Goal: Ask a question: Seek information or help from site administrators or community

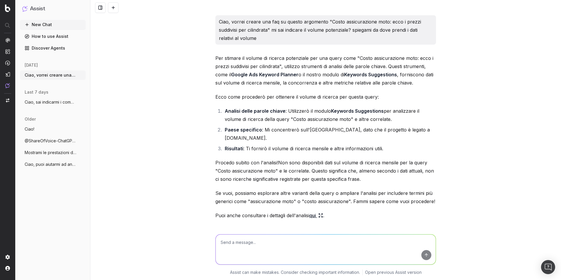
scroll to position [228, 0]
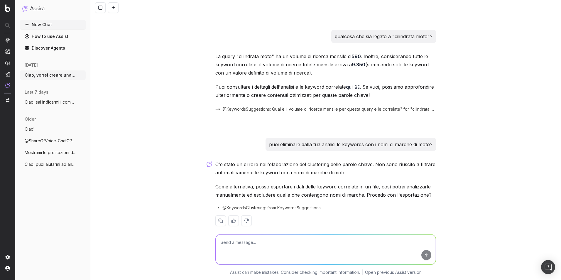
click at [264, 252] on textarea at bounding box center [326, 249] width 220 height 30
paste textarea "Cosa copre una polizza RC moto?"
click at [272, 242] on textarea "Controllando ho notato che "Cosa copre una polizza RC moto?"" at bounding box center [326, 249] width 220 height 30
click at [360, 243] on textarea "Controllando ho notato che la query "Cosa copre una polizza RC moto?"" at bounding box center [326, 249] width 220 height 30
type textarea "Controllando ho notato che la query "Cosa copre una polizza RC moto?" non ha un…"
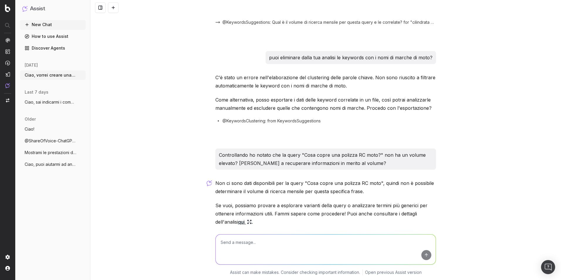
scroll to position [344, 0]
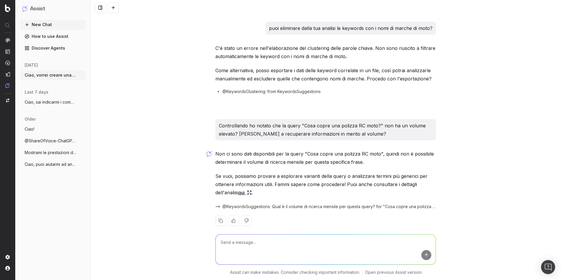
click at [397, 150] on p "Non ci sono dati disponibili per la query "Cosa copre una polizza RC moto", qui…" at bounding box center [325, 158] width 221 height 16
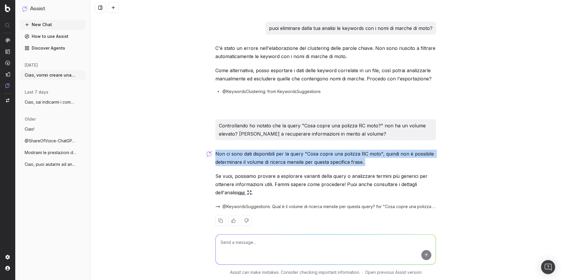
click at [397, 150] on p "Non ci sono dati disponibili per la query "Cosa copre una polizza RC moto", qui…" at bounding box center [325, 158] width 221 height 16
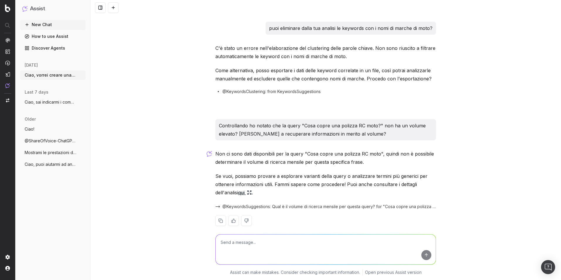
drag, startPoint x: 397, startPoint y: 144, endPoint x: 356, endPoint y: 162, distance: 44.7
click at [356, 162] on div "Non ci sono dati disponibili per la query "Cosa copre una polizza RC moto", qui…" at bounding box center [325, 193] width 221 height 86
click at [359, 175] on p "Se vuoi, possiamo provare a esplorare varianti della query o analizzare termini…" at bounding box center [325, 184] width 221 height 25
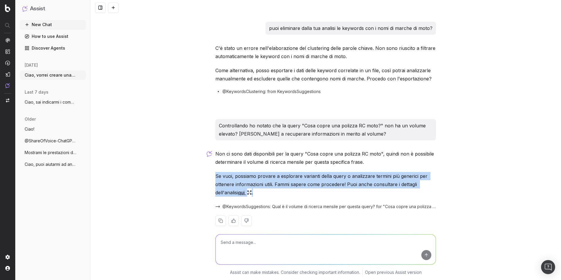
click at [359, 175] on p "Se vuoi, possiamo provare a esplorare varianti della query o analizzare termini…" at bounding box center [325, 184] width 221 height 25
drag, startPoint x: 359, startPoint y: 175, endPoint x: 331, endPoint y: 177, distance: 28.5
click at [331, 177] on p "Se vuoi, possiamo provare a esplorare varianti della query o analizzare termini…" at bounding box center [325, 184] width 221 height 25
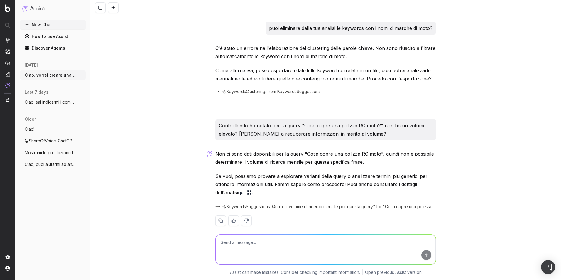
click at [328, 237] on textarea at bounding box center [326, 249] width 220 height 30
click at [250, 190] on icon at bounding box center [249, 192] width 5 height 5
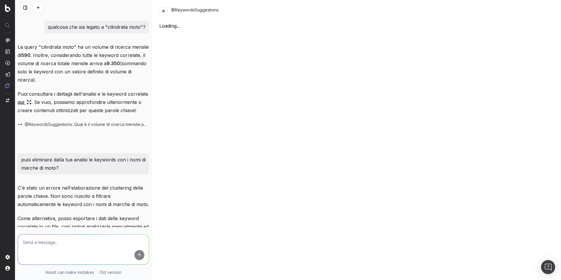
scroll to position [484, 0]
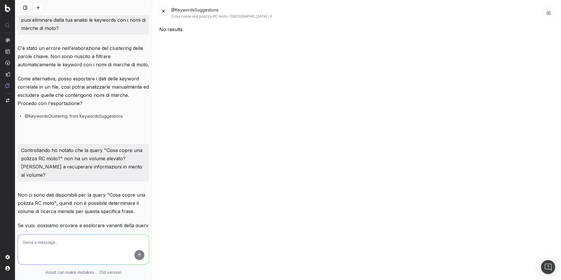
click at [162, 13] on button at bounding box center [163, 11] width 8 height 8
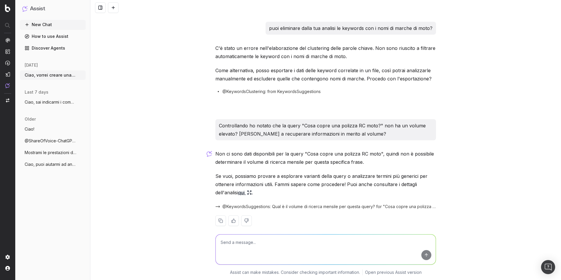
click at [256, 239] on textarea at bounding box center [326, 249] width 220 height 30
type textarea "Mi suggerisci delle varianti?"
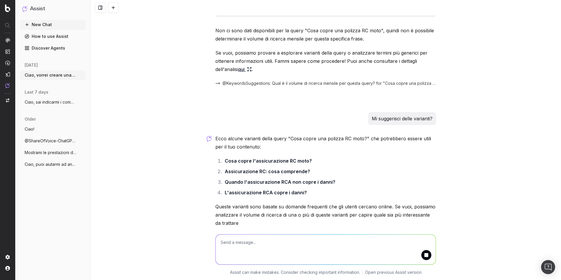
scroll to position [496, 0]
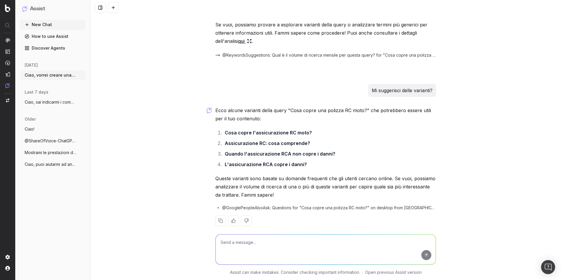
click at [377, 119] on div "Ecco alcune varianti della query "Cosa copre una polizza RC moto?" che potrebbe…" at bounding box center [325, 170] width 221 height 129
drag, startPoint x: 377, startPoint y: 119, endPoint x: 315, endPoint y: 150, distance: 68.7
click at [315, 150] on ol "Cosa copre l'assicurazione RC moto? Assicurazione RC: cosa comprende? Quando l'…" at bounding box center [325, 148] width 221 height 40
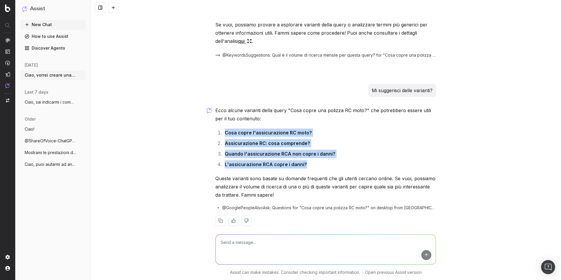
drag, startPoint x: 317, startPoint y: 158, endPoint x: 221, endPoint y: 124, distance: 102.0
click at [221, 128] on ol "Cosa copre l'assicurazione RC moto? Assicurazione RC: cosa comprende? Quando l'…" at bounding box center [325, 148] width 221 height 40
drag, startPoint x: 221, startPoint y: 124, endPoint x: 272, endPoint y: 123, distance: 51.0
click at [273, 130] on strong "Cosa copre l'assicurazione RC moto?" at bounding box center [268, 133] width 87 height 6
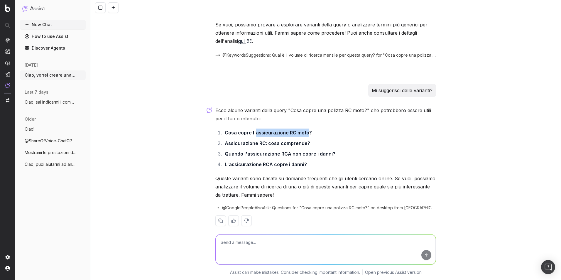
drag, startPoint x: 252, startPoint y: 124, endPoint x: 304, endPoint y: 125, distance: 52.8
click at [304, 130] on strong "Cosa copre l'assicurazione RC moto?" at bounding box center [268, 133] width 87 height 6
copy strong "assicurazione RC moto"
